Goal: Task Accomplishment & Management: Manage account settings

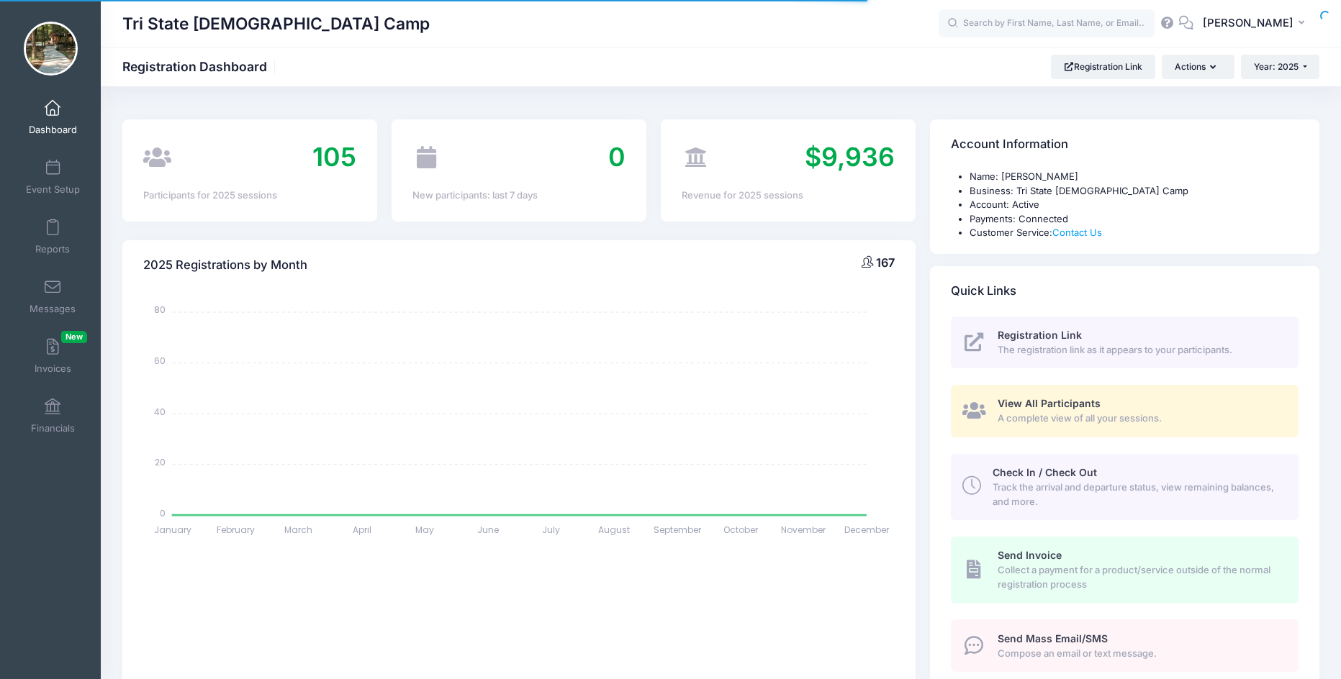
select select
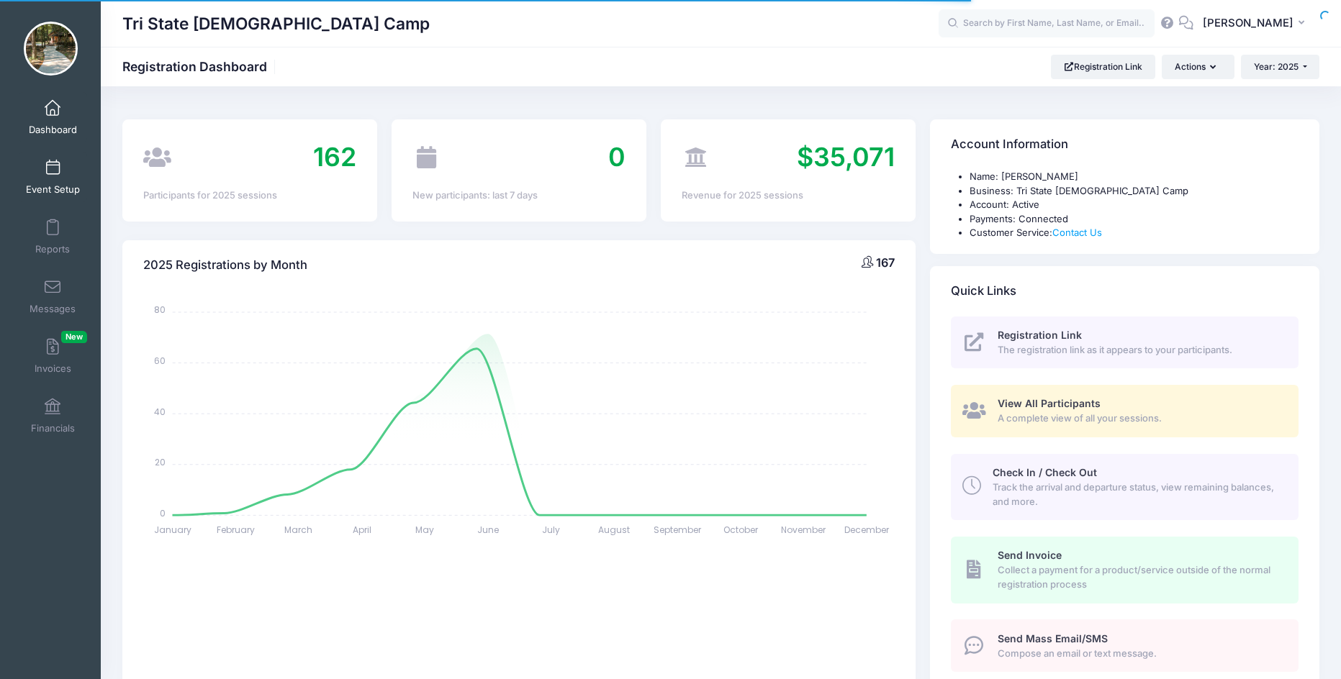
click at [51, 176] on link "Event Setup" at bounding box center [53, 177] width 68 height 50
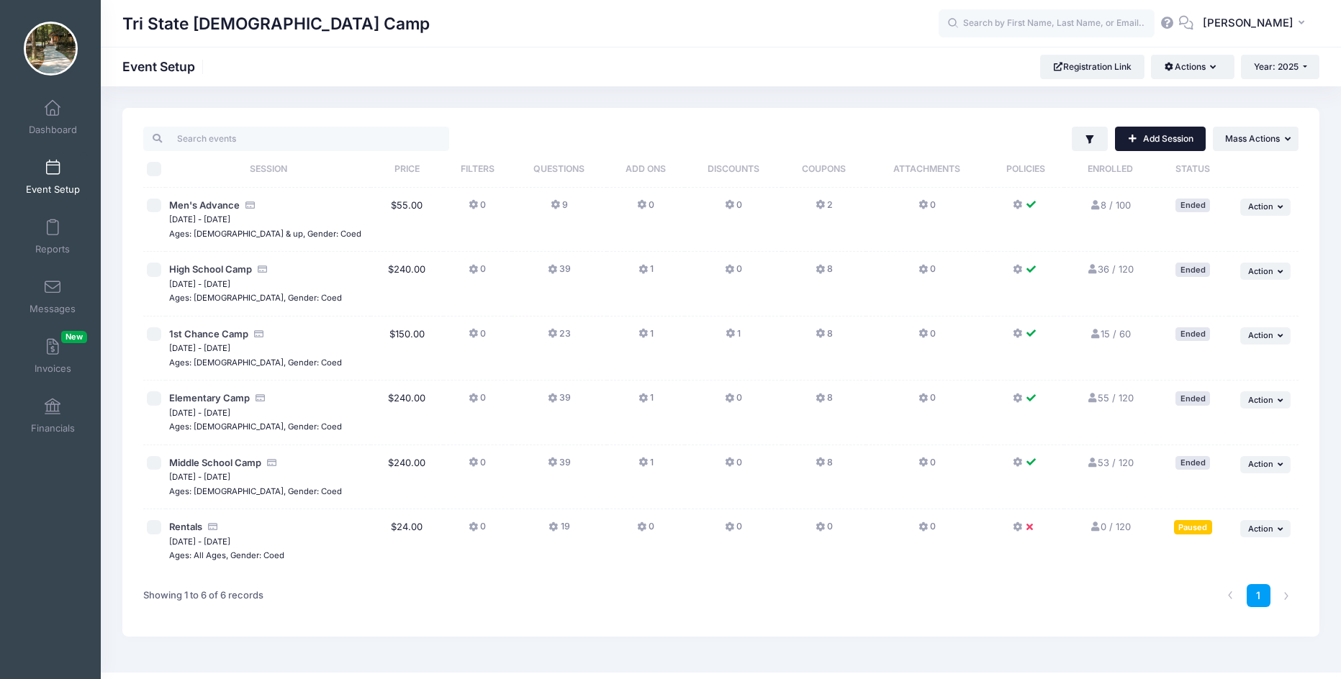
click at [1173, 140] on link "Add Session" at bounding box center [1160, 139] width 91 height 24
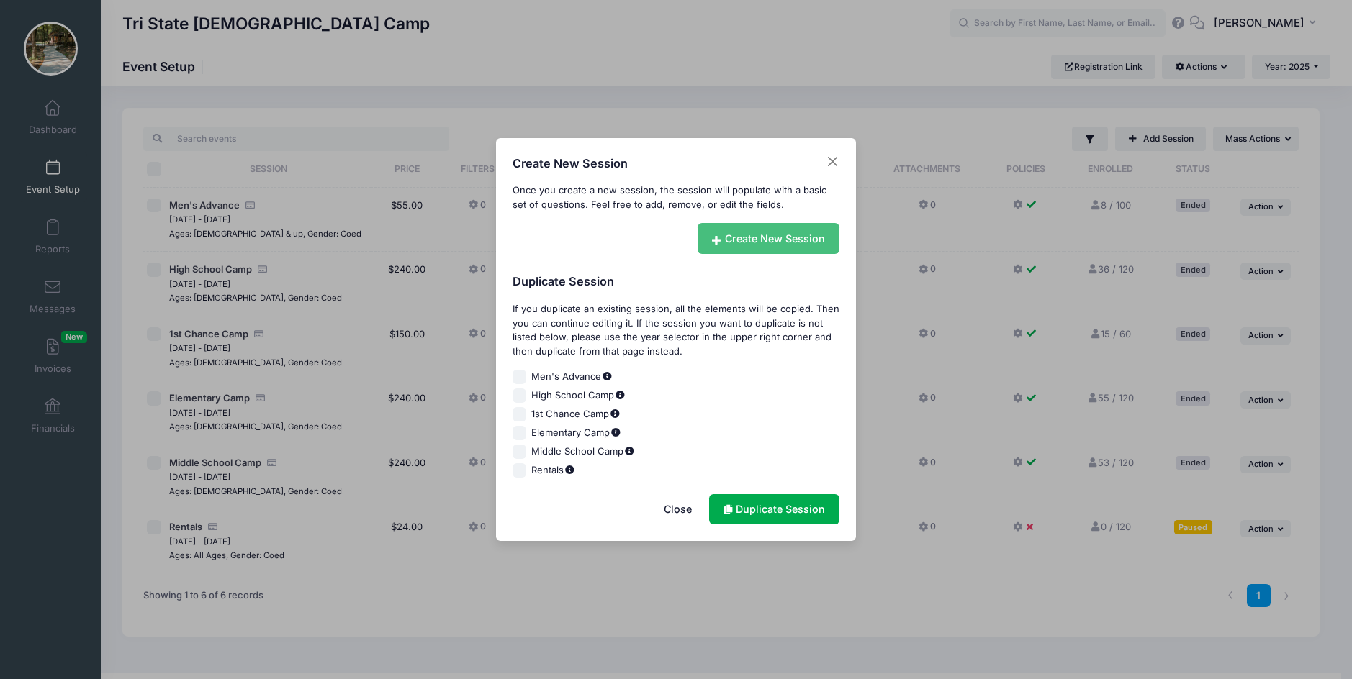
click at [749, 239] on link "Create New Session" at bounding box center [768, 238] width 143 height 31
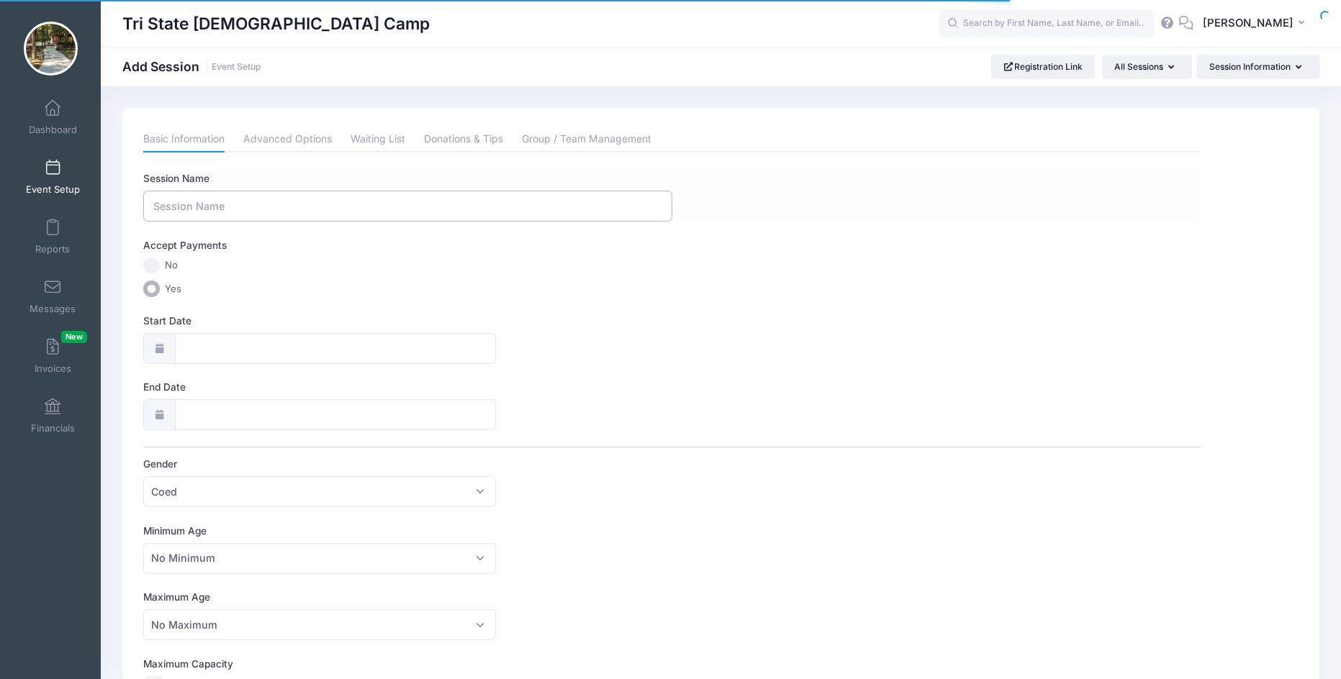
click at [185, 209] on input "Session Name" at bounding box center [407, 206] width 529 height 31
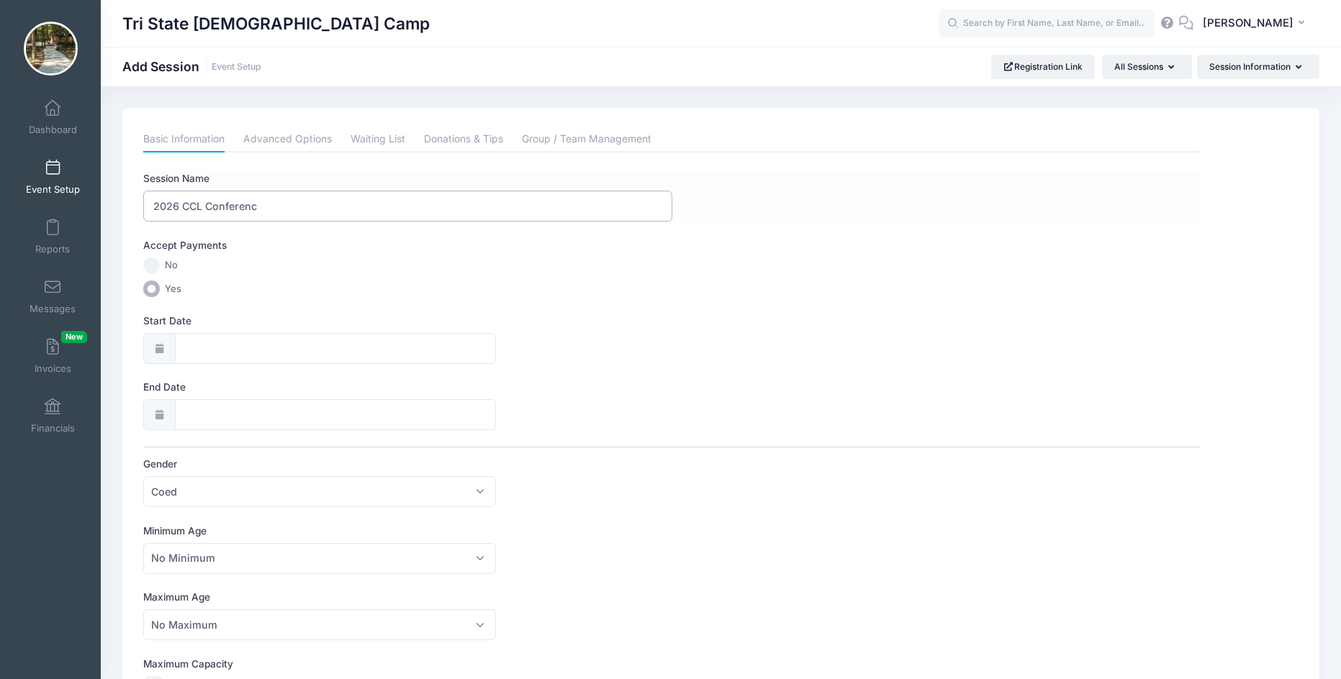
type input "2026 CCL Conference"
